Goal: Task Accomplishment & Management: Complete application form

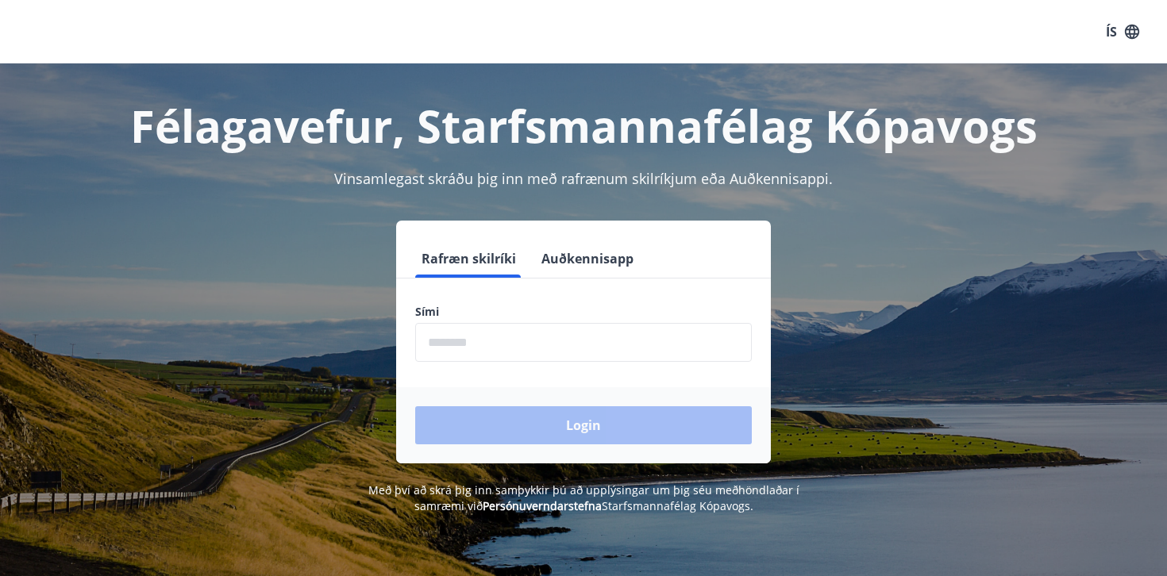
click at [442, 351] on input "phone" at bounding box center [583, 342] width 337 height 39
type input "********"
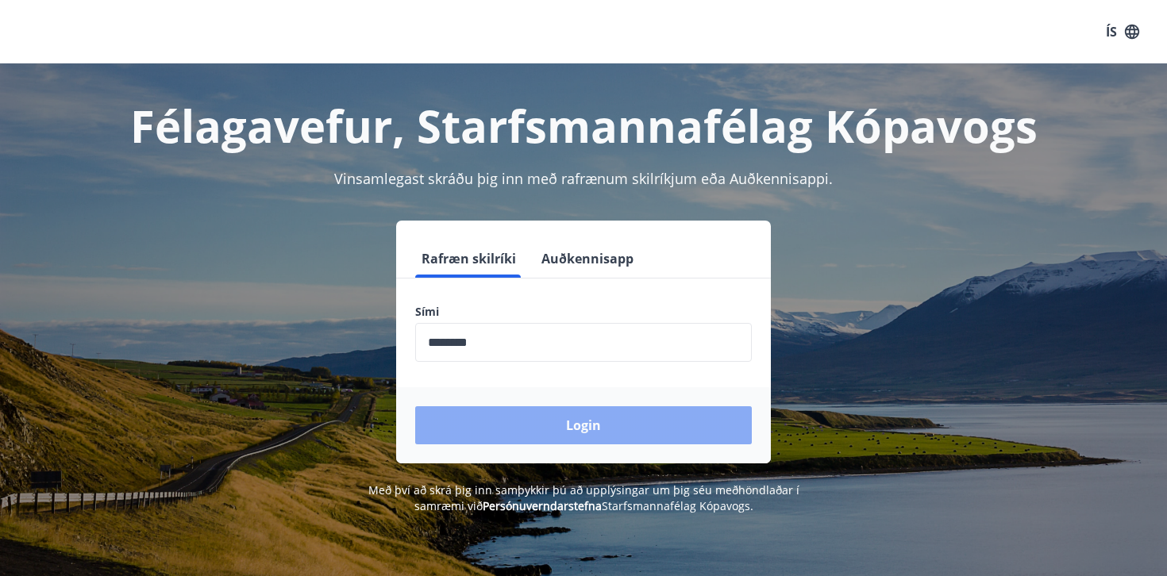
click at [510, 422] on button "Login" at bounding box center [583, 425] width 337 height 38
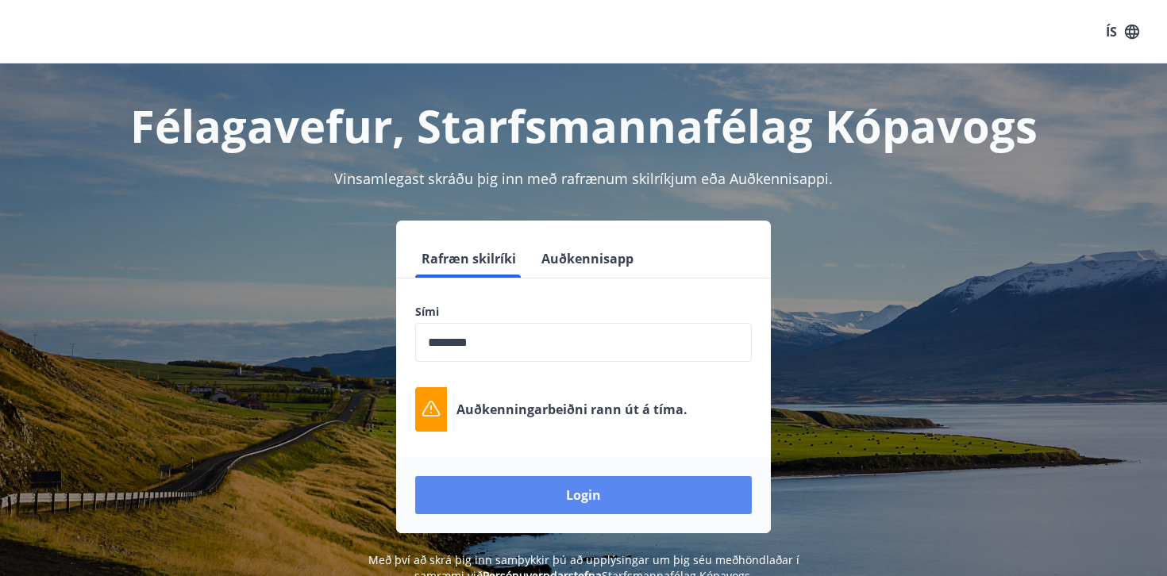
click at [571, 500] on button "Login" at bounding box center [583, 495] width 337 height 38
